Goal: Find specific page/section: Find specific page/section

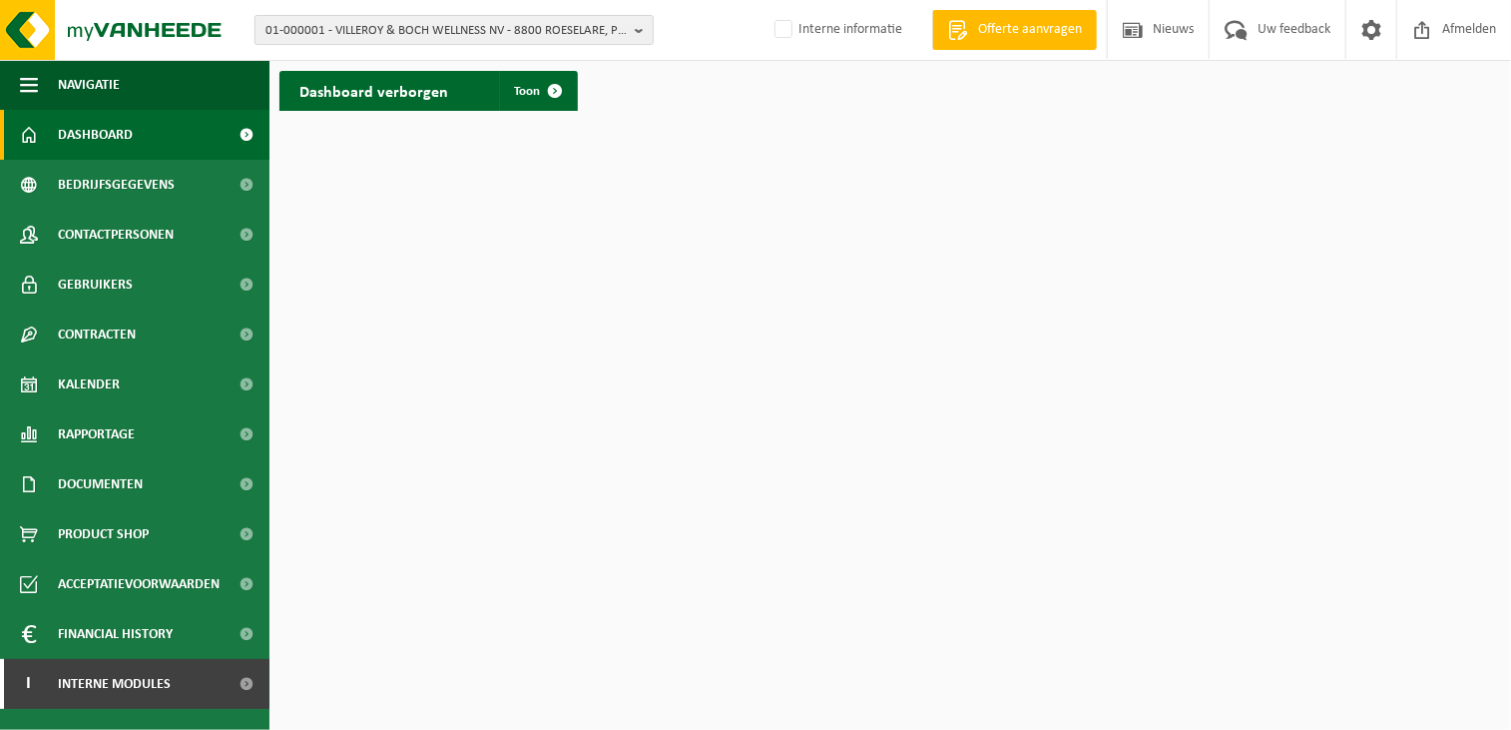
click at [303, 31] on span "01-000001 - VILLEROY & BOCH WELLNESS NV - 8800 ROESELARE, POPULIERSTRAAT 1" at bounding box center [445, 31] width 361 height 30
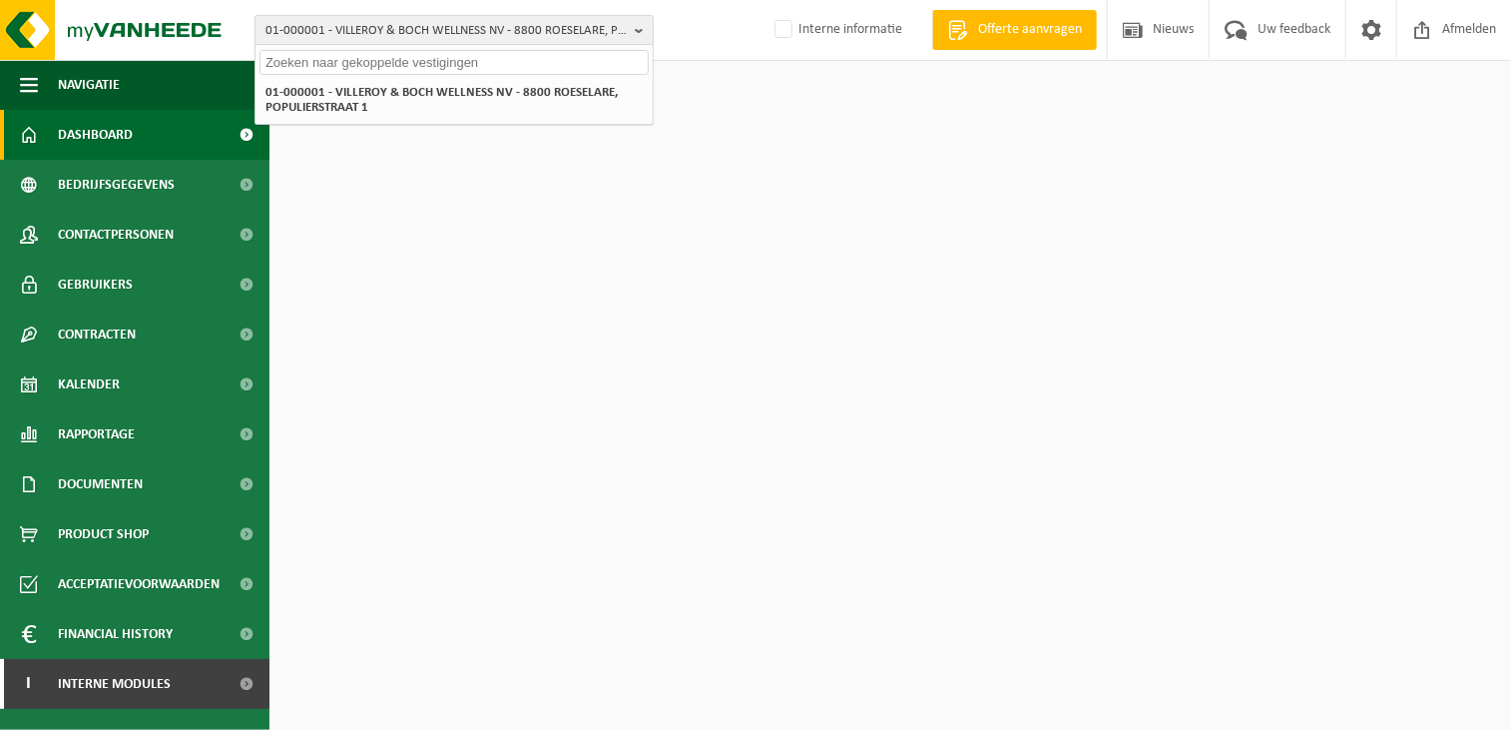
paste input "01-075806"
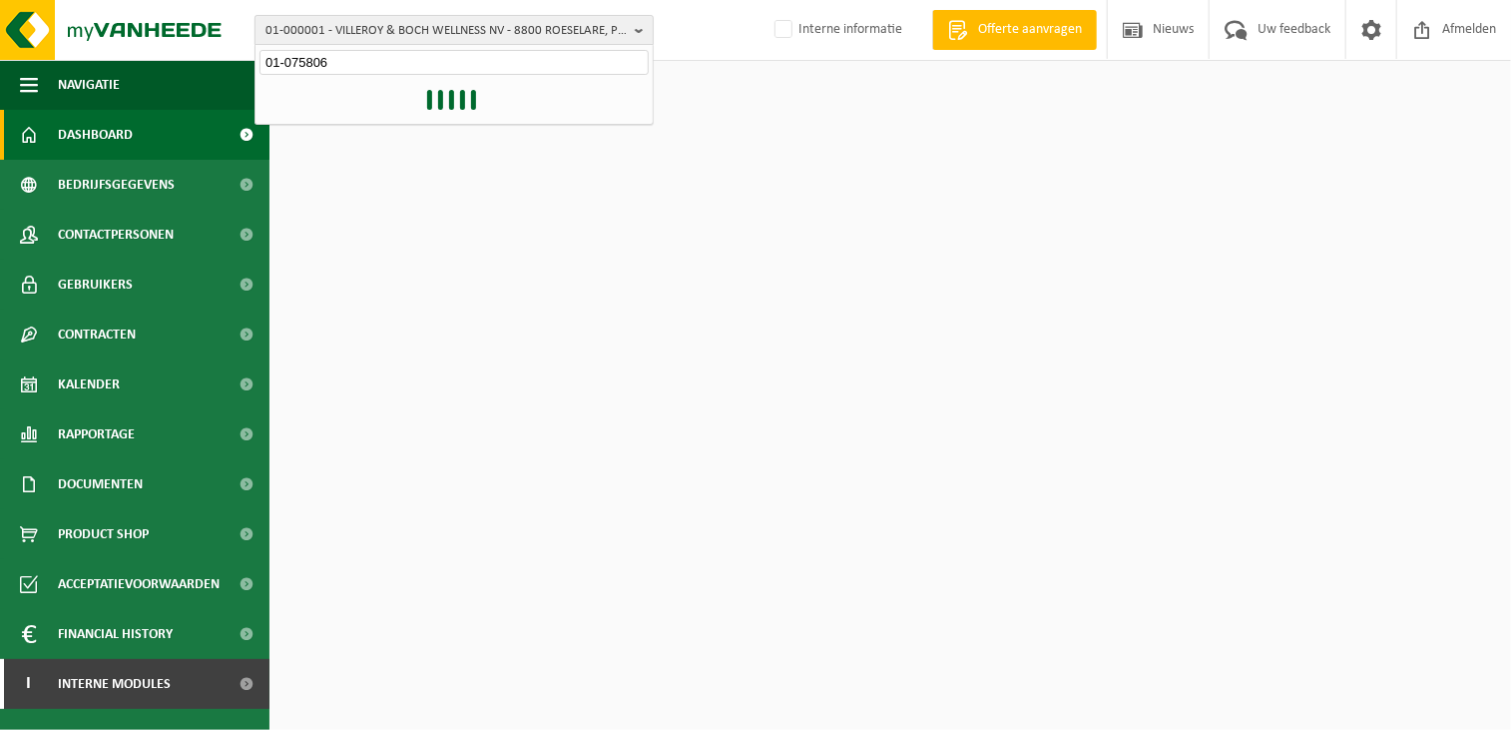
type input "01-075806"
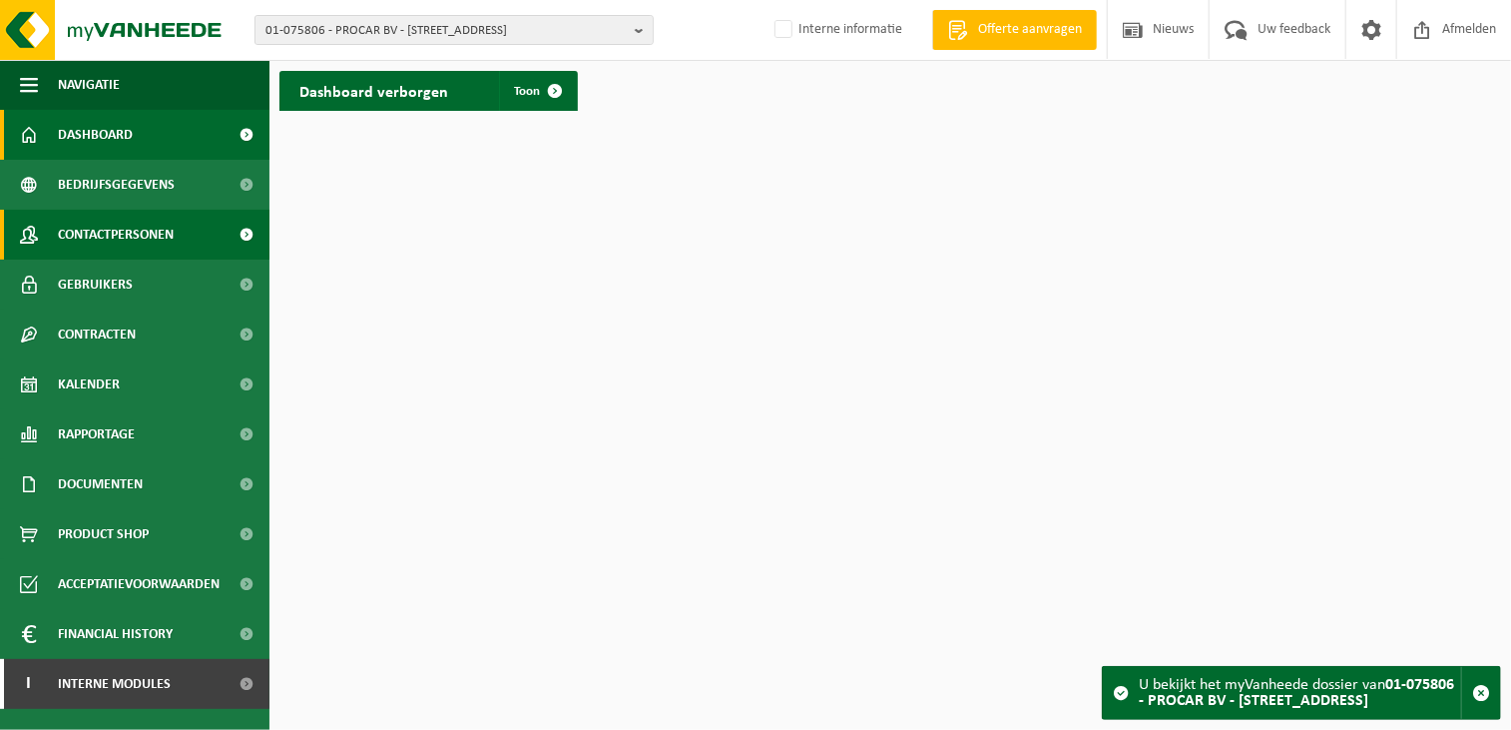
click at [152, 238] on span "Contactpersonen" at bounding box center [116, 235] width 116 height 50
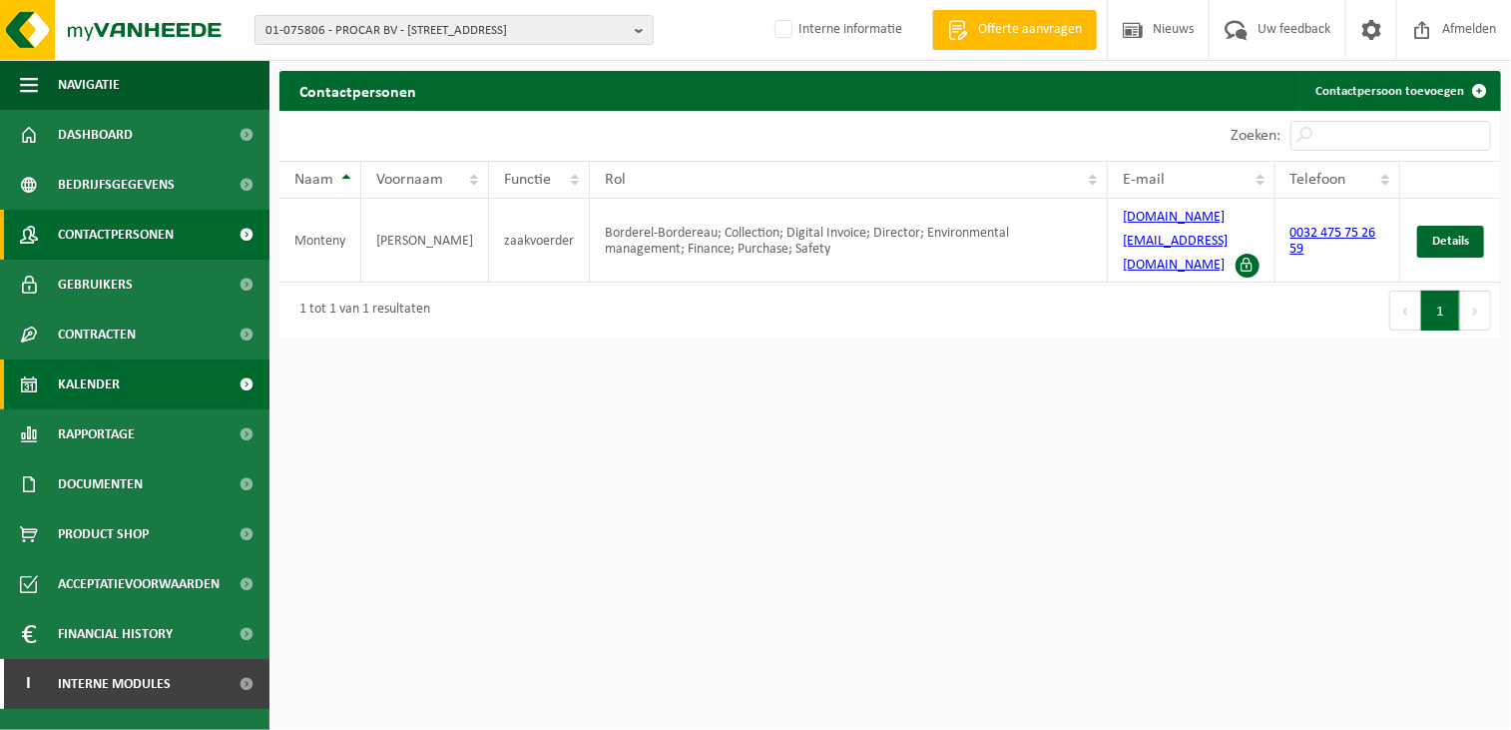
drag, startPoint x: 108, startPoint y: 379, endPoint x: 118, endPoint y: 380, distance: 10.0
click at [108, 379] on span "Kalender" at bounding box center [89, 384] width 62 height 50
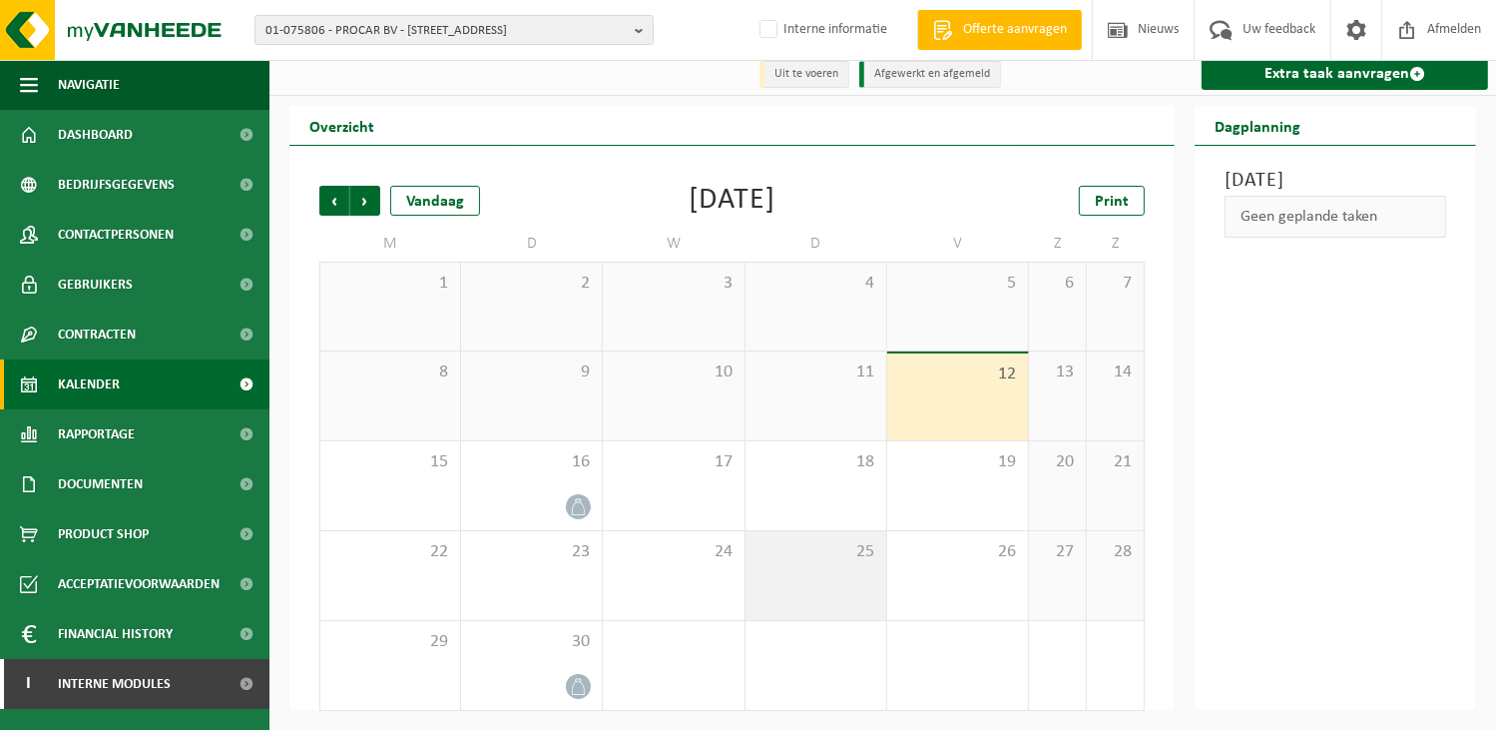
scroll to position [10, 0]
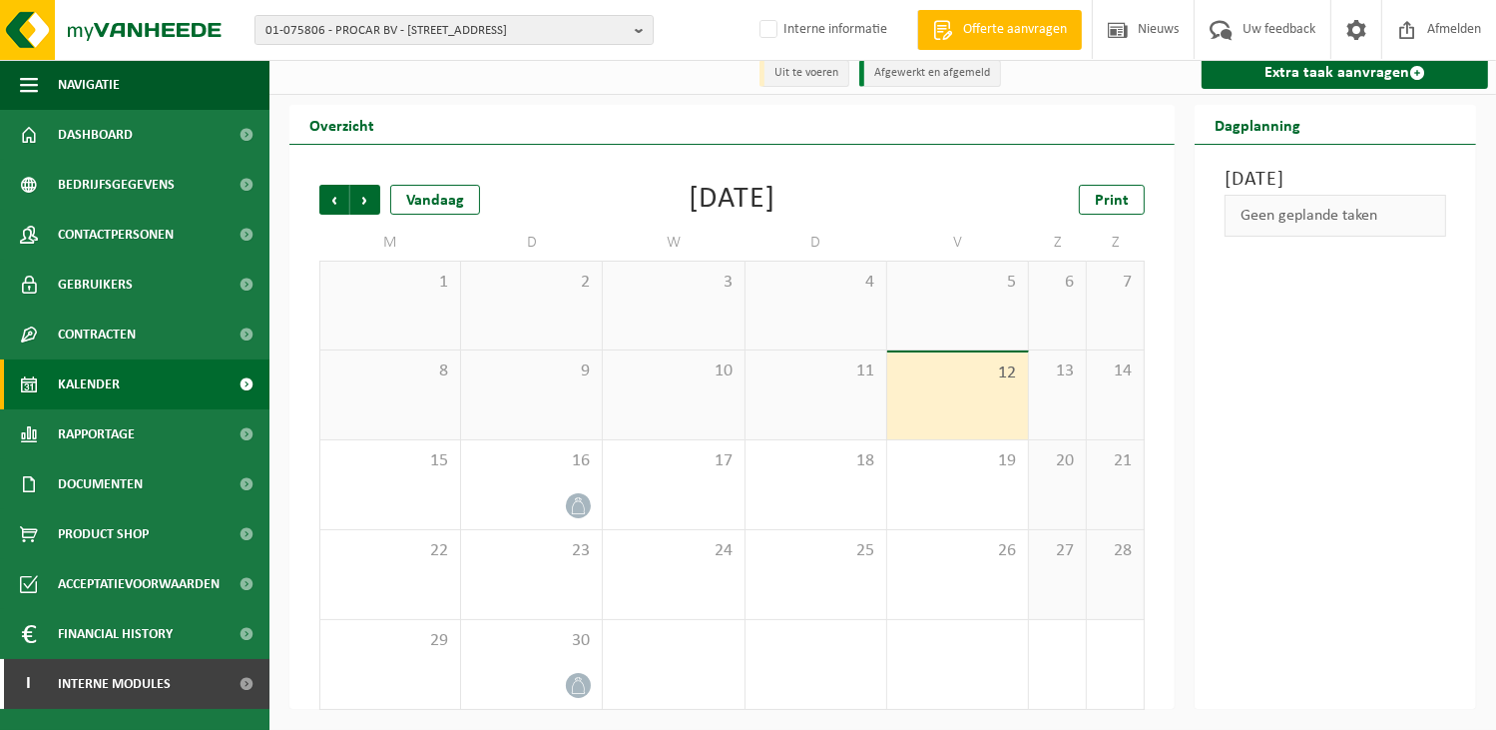
click at [1425, 509] on div "Vrijdag 12 september 2025 Geen geplande taken" at bounding box center [1335, 427] width 281 height 564
click at [106, 332] on span "Contracten" at bounding box center [97, 334] width 78 height 50
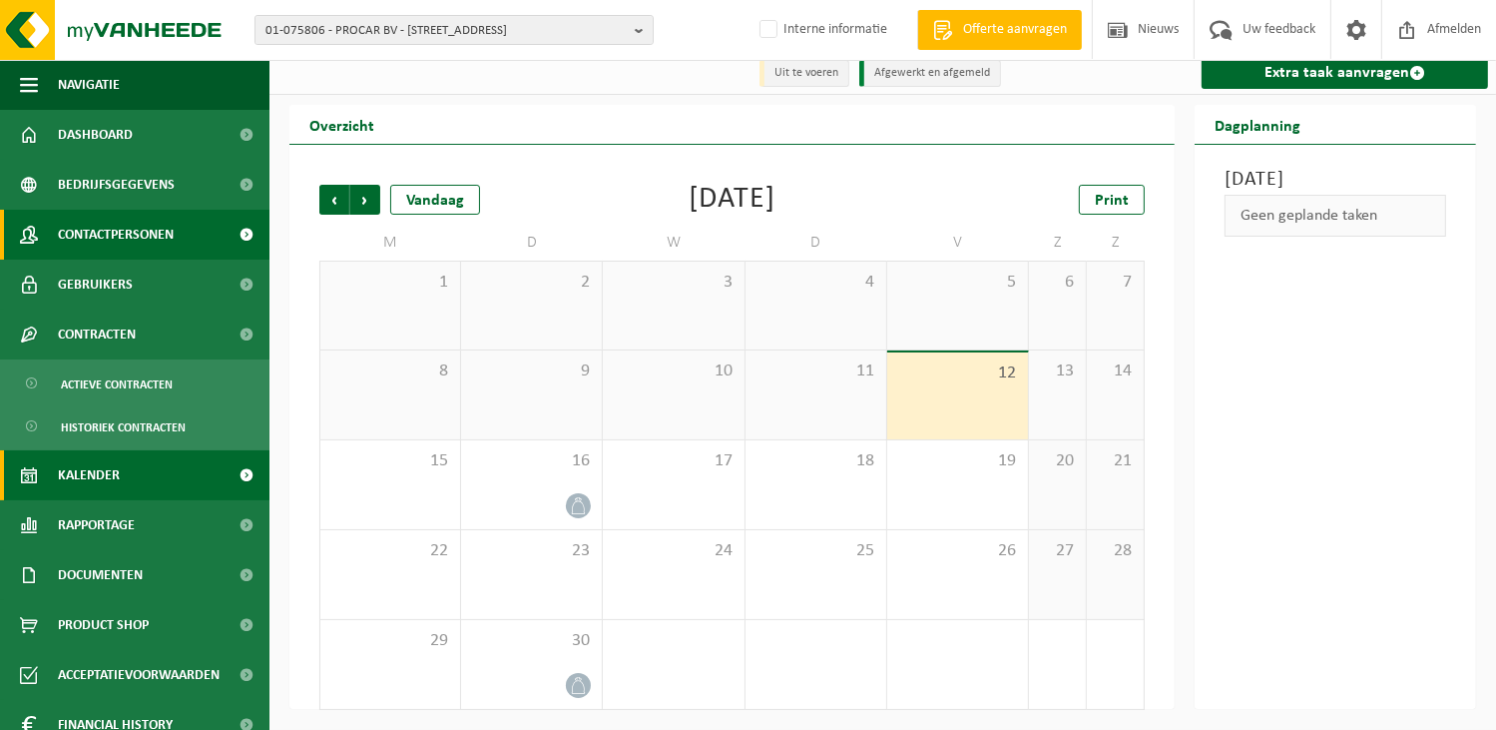
click at [142, 219] on span "Contactpersonen" at bounding box center [116, 235] width 116 height 50
